Goal: Information Seeking & Learning: Learn about a topic

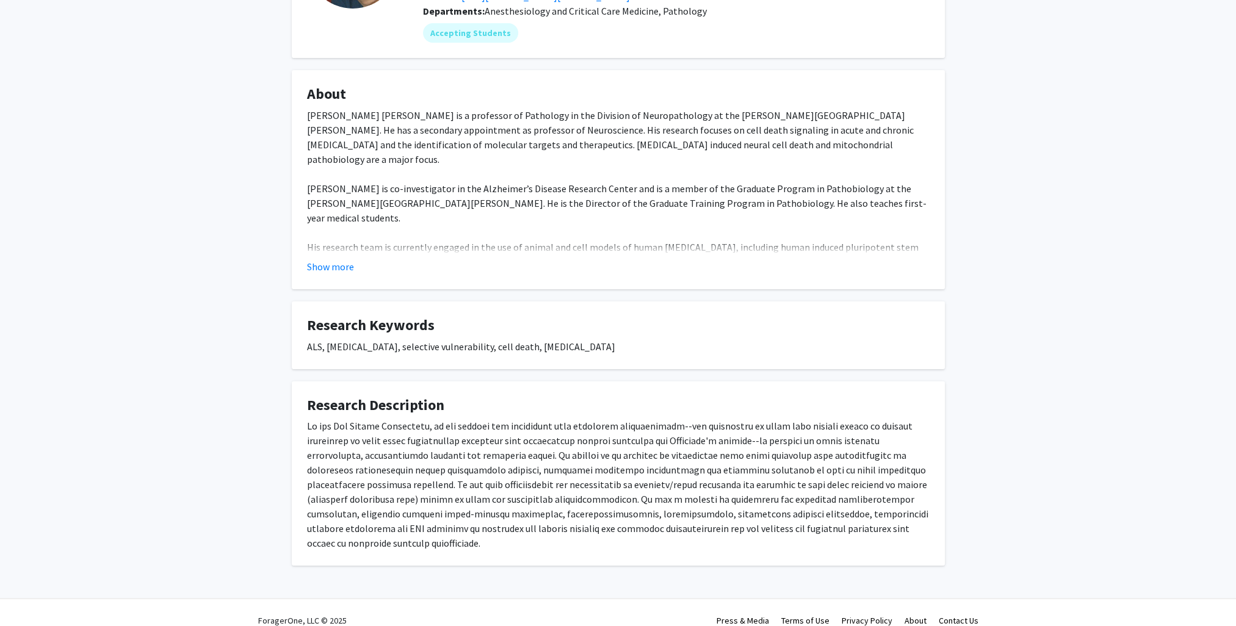
scroll to position [152, 0]
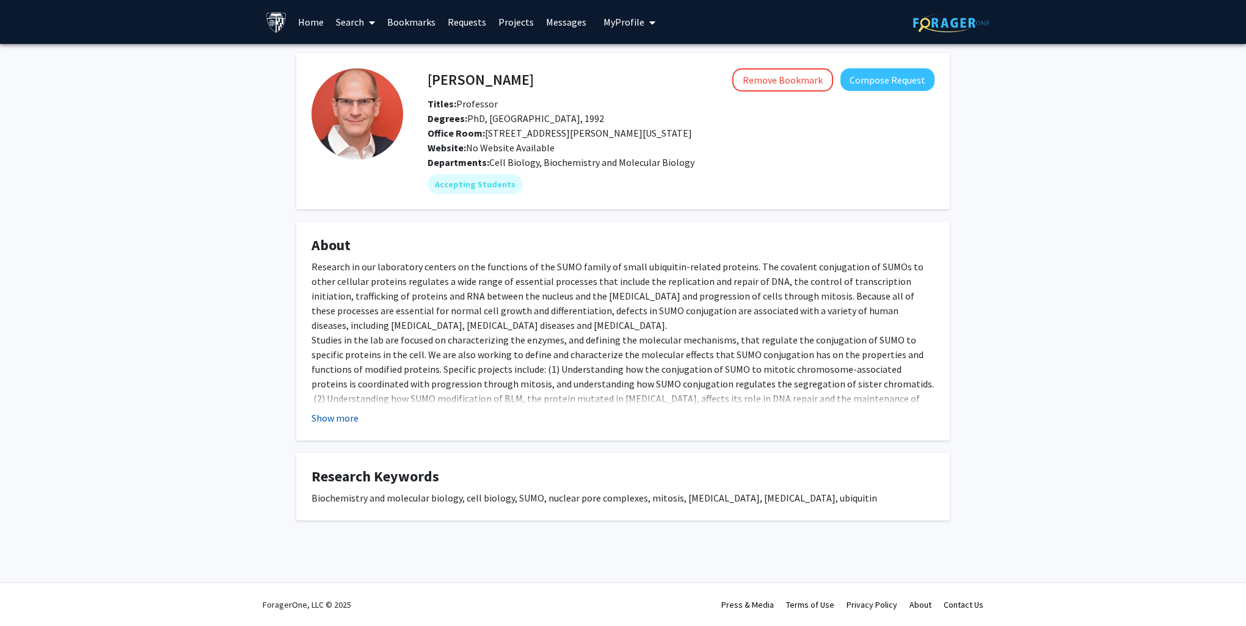
click at [339, 419] on button "Show more" at bounding box center [334, 418] width 47 height 15
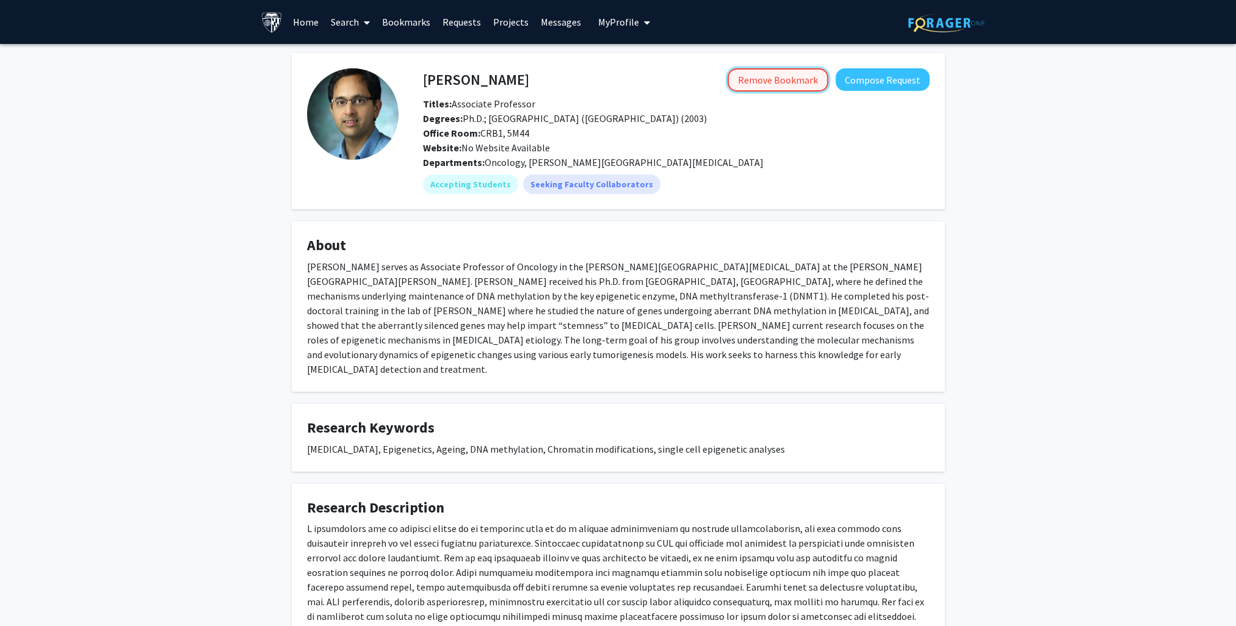
click at [777, 74] on button "Remove Bookmark" at bounding box center [778, 79] width 101 height 23
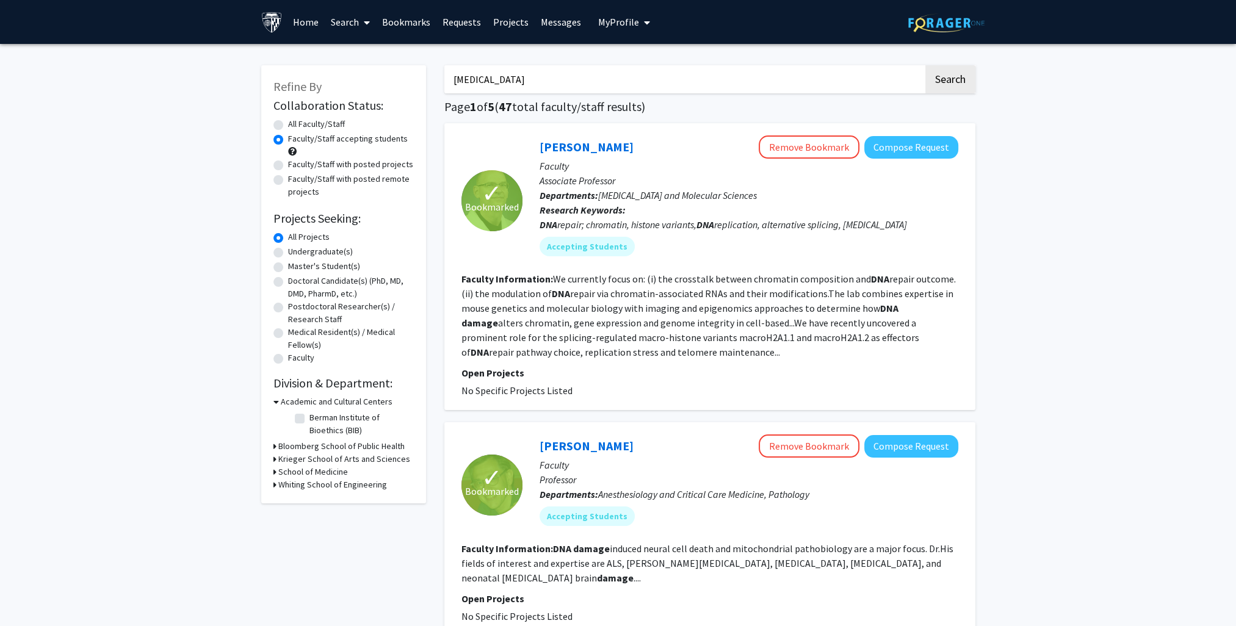
drag, startPoint x: 513, startPoint y: 78, endPoint x: 473, endPoint y: 73, distance: 40.6
click at [473, 73] on input "[MEDICAL_DATA]" at bounding box center [684, 79] width 479 height 28
type input "dna repair"
click at [926, 65] on button "Search" at bounding box center [951, 79] width 50 height 28
radio input "true"
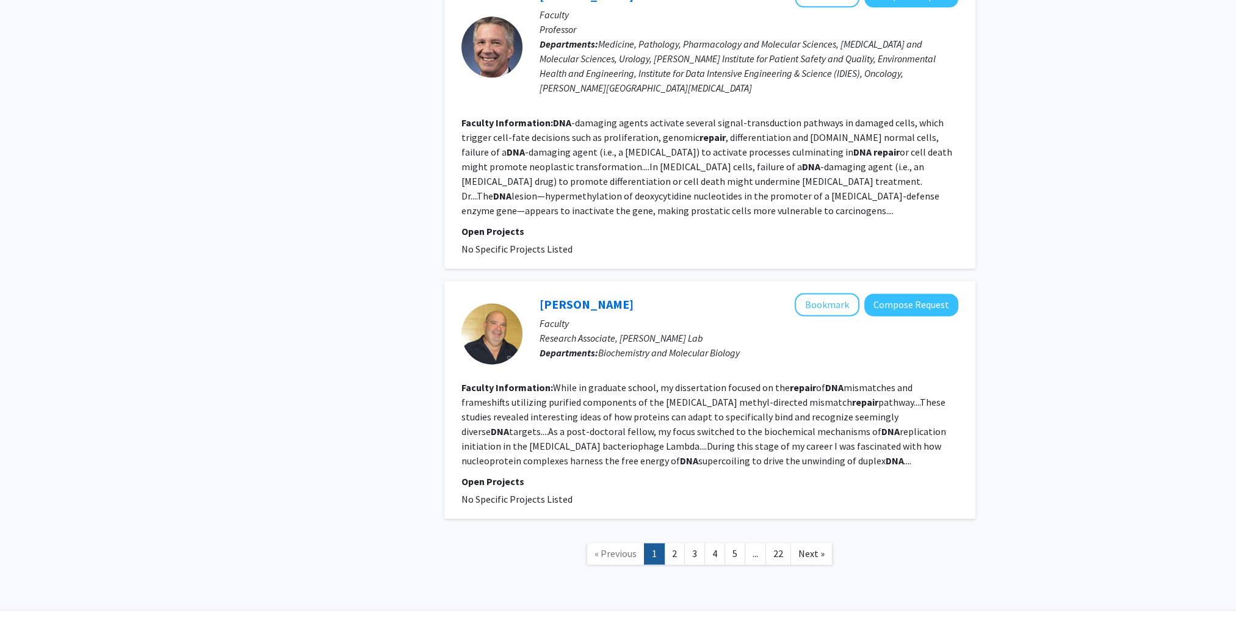
scroll to position [2076, 0]
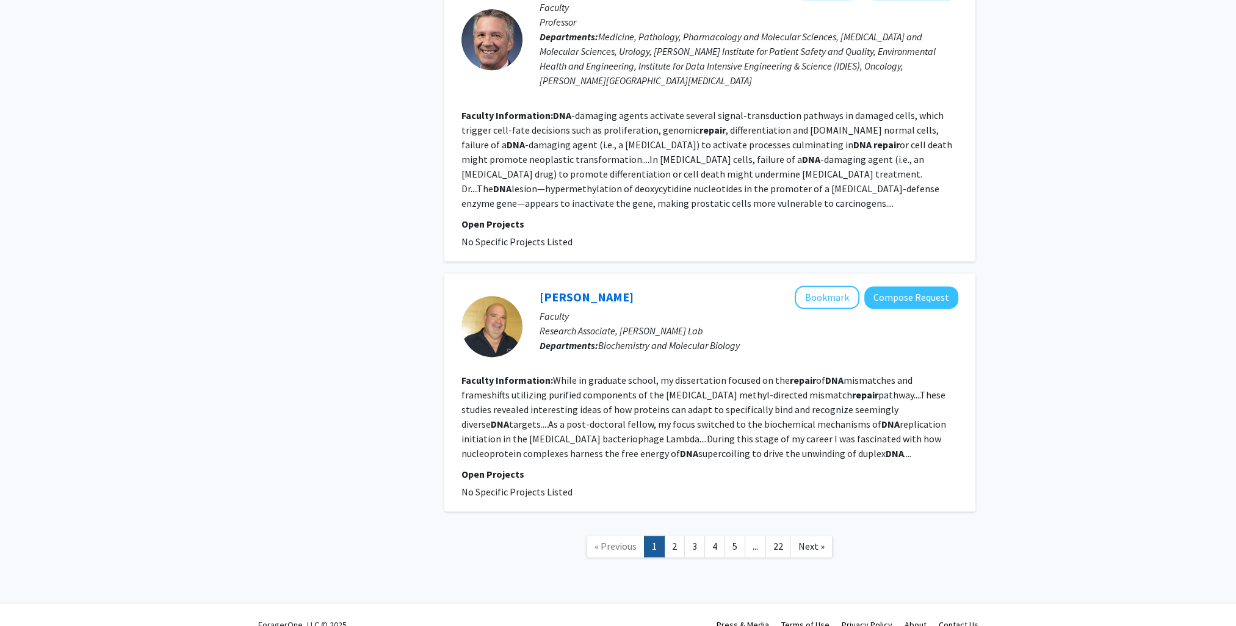
click at [677, 536] on link "2" at bounding box center [674, 546] width 21 height 21
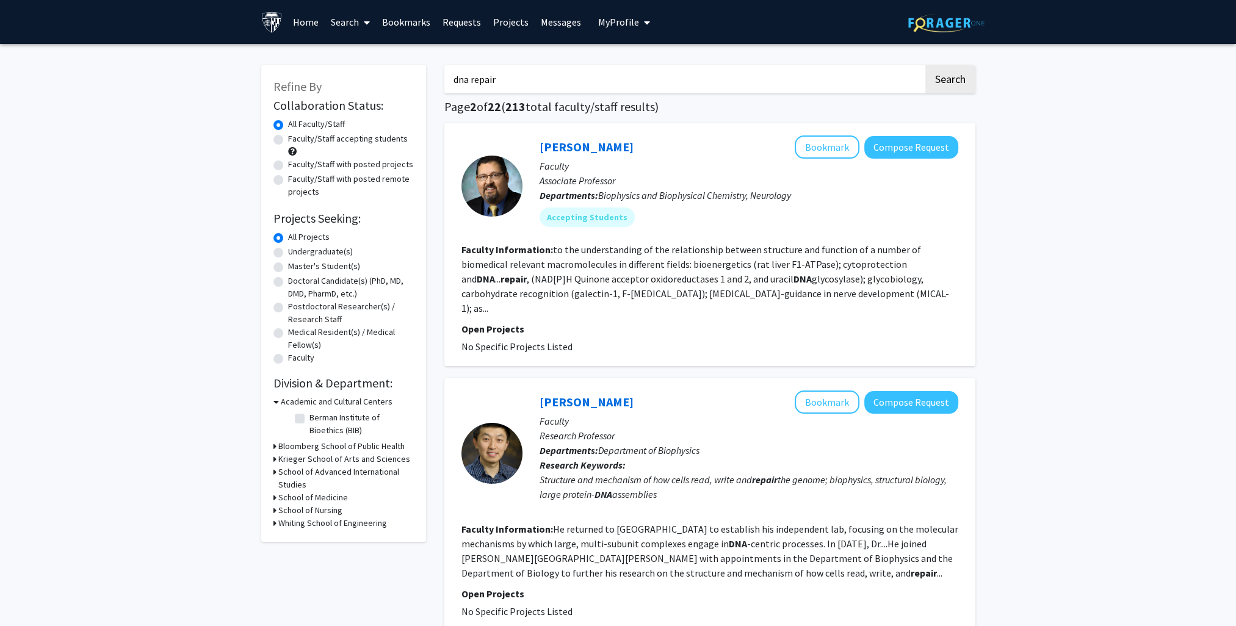
click at [333, 139] on label "Faculty/Staff accepting students" at bounding box center [348, 138] width 120 height 13
click at [296, 139] on input "Faculty/Staff accepting students" at bounding box center [292, 136] width 8 height 8
radio input "true"
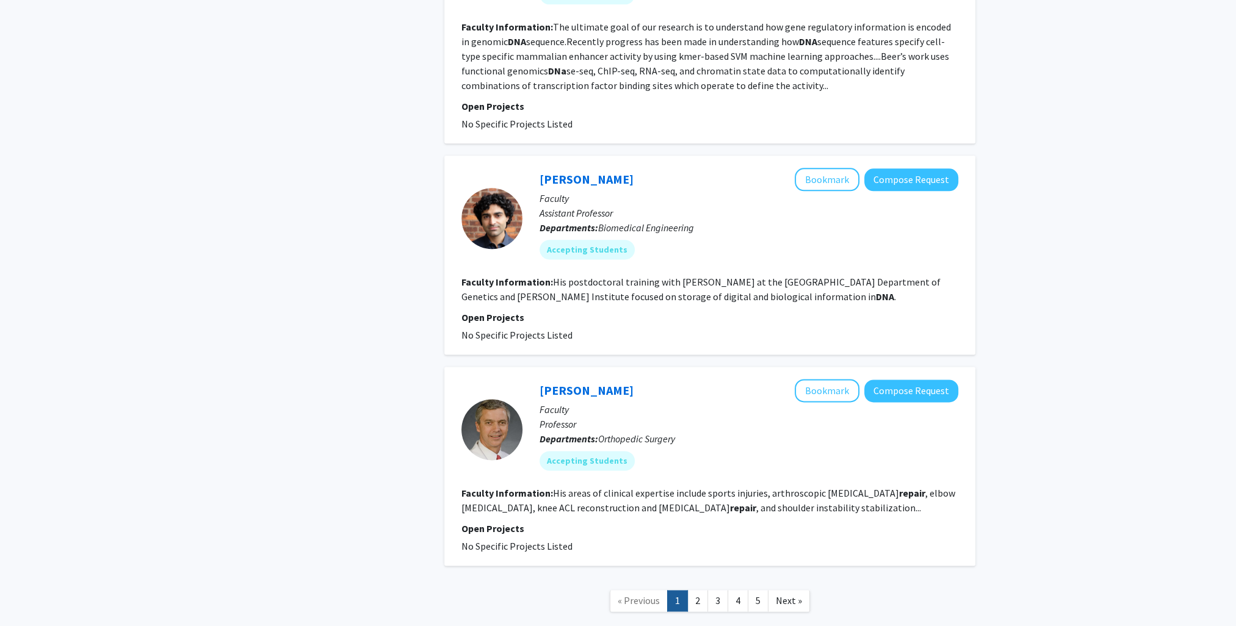
scroll to position [2076, 0]
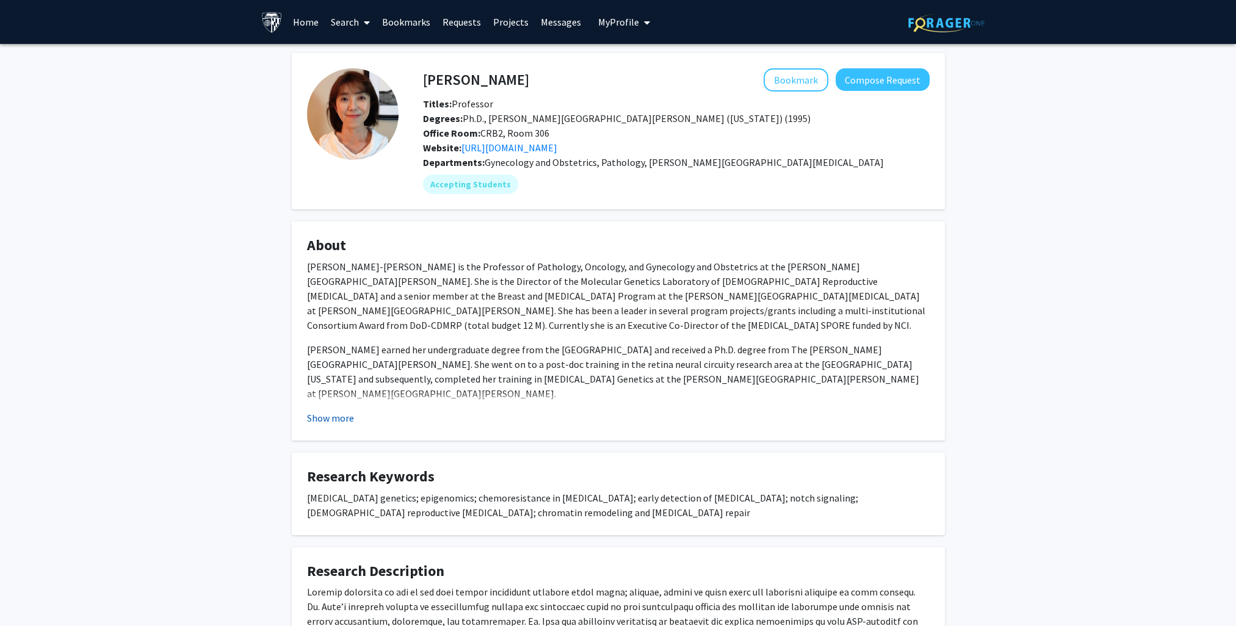
click at [326, 421] on button "Show more" at bounding box center [330, 418] width 47 height 15
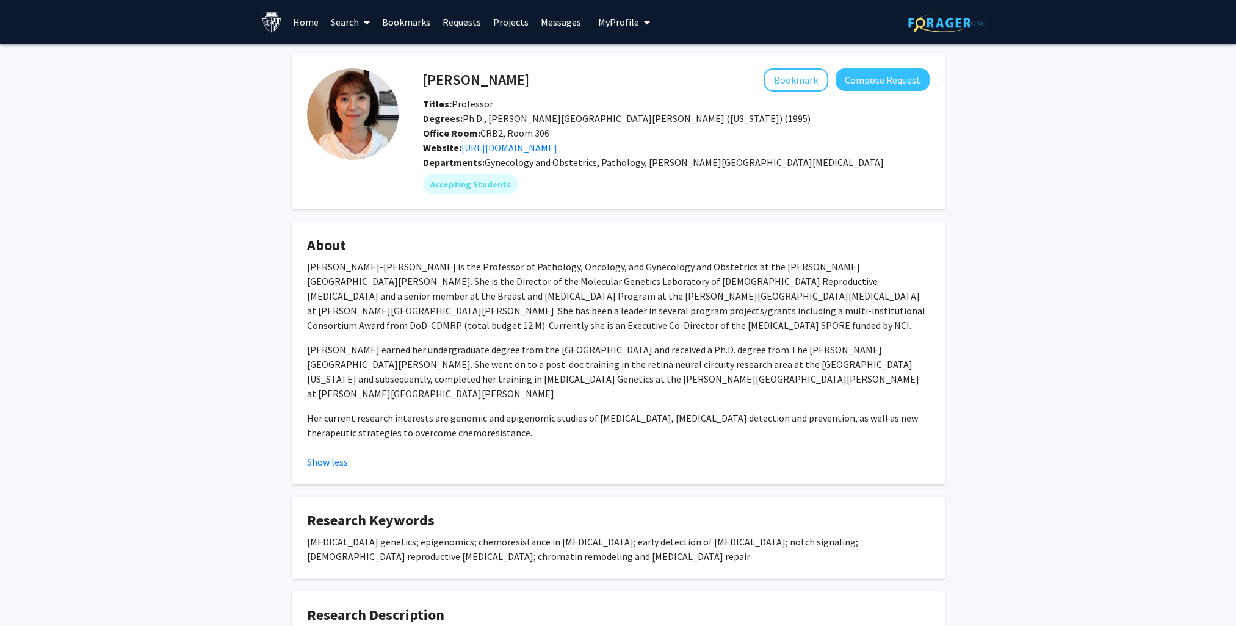
drag, startPoint x: 816, startPoint y: 416, endPoint x: 852, endPoint y: 419, distance: 36.8
click at [852, 419] on div "[PERSON_NAME]-[PERSON_NAME] is the Professor of Pathology, Oncology, and Gyneco…" at bounding box center [618, 355] width 623 height 191
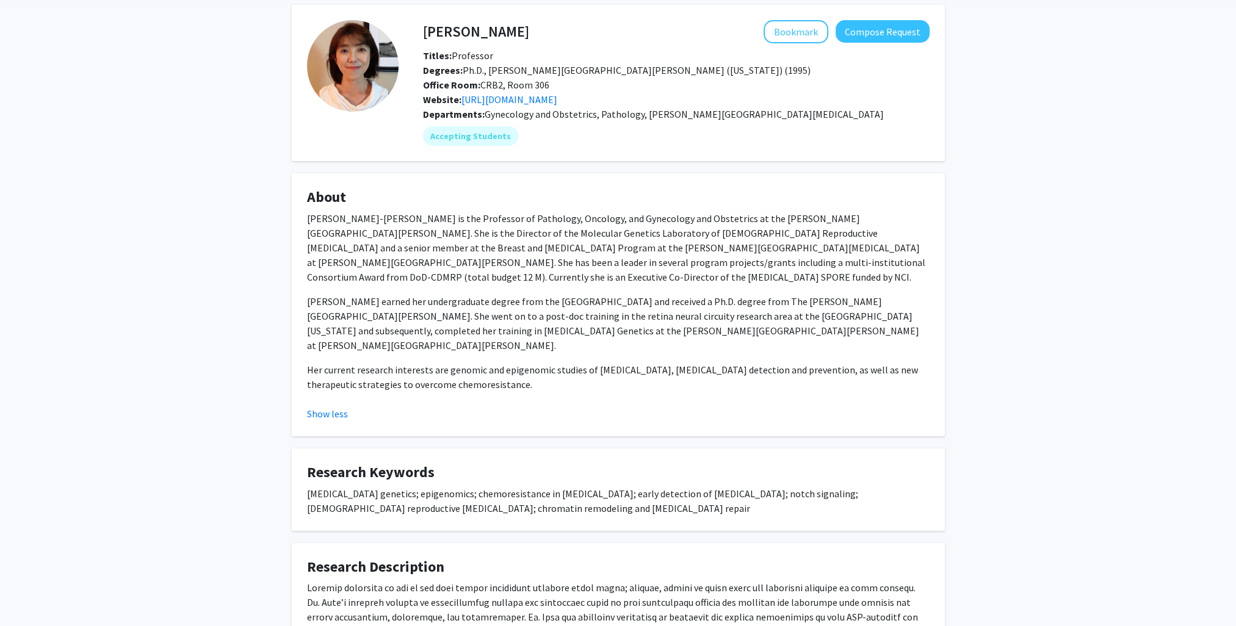
scroll to position [181, 0]
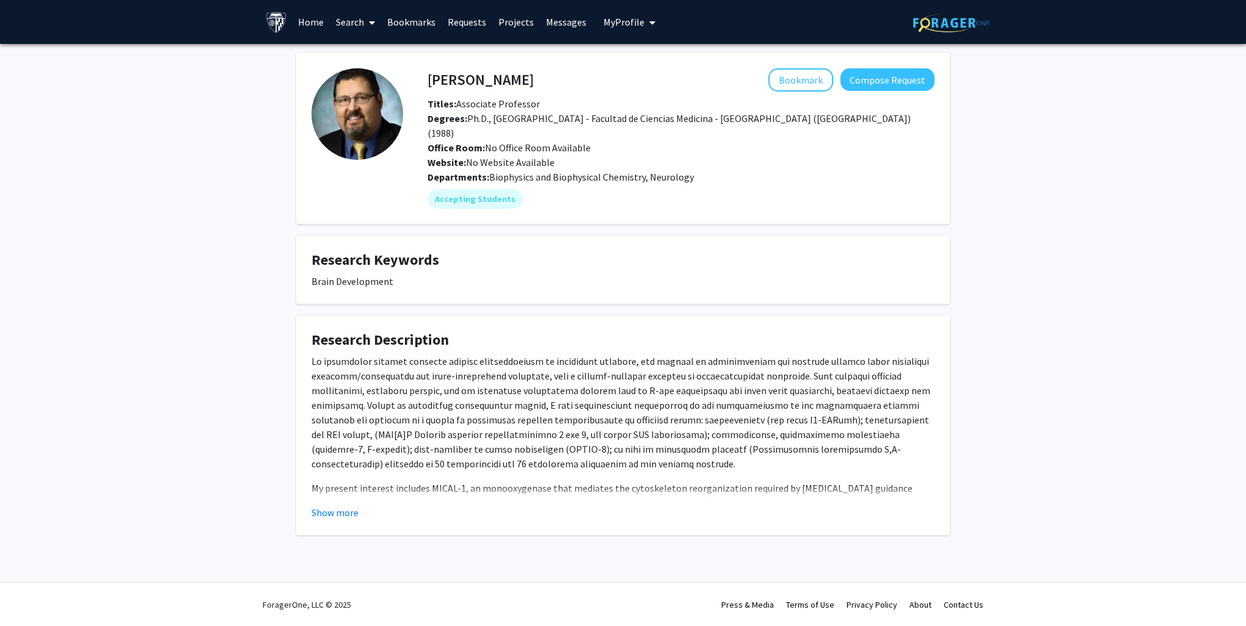
click at [337, 506] on button "Show more" at bounding box center [334, 513] width 47 height 15
